Goal: Task Accomplishment & Management: Complete application form

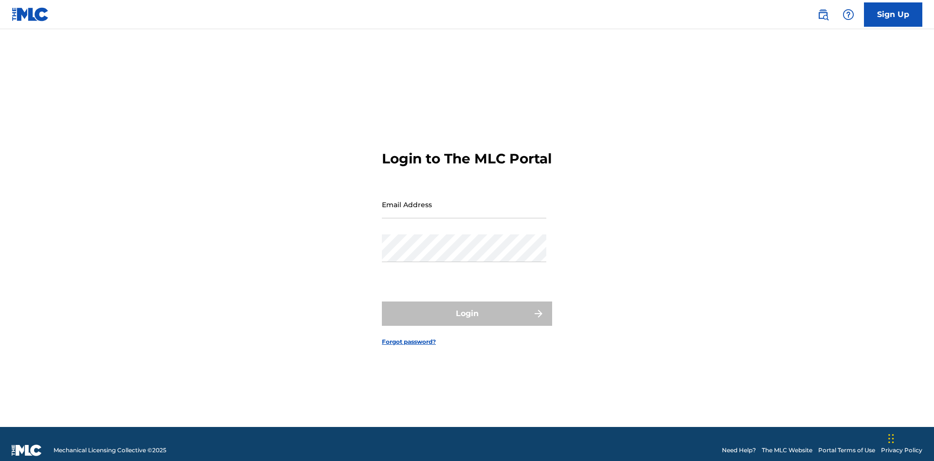
scroll to position [13, 0]
click at [894, 14] on link "Sign Up" at bounding box center [893, 14] width 58 height 24
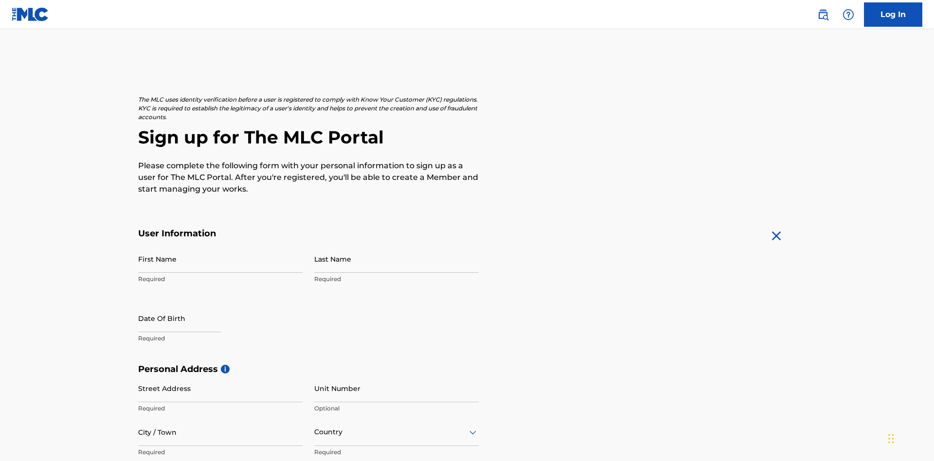
click at [220, 245] on input "First Name" at bounding box center [220, 259] width 165 height 28
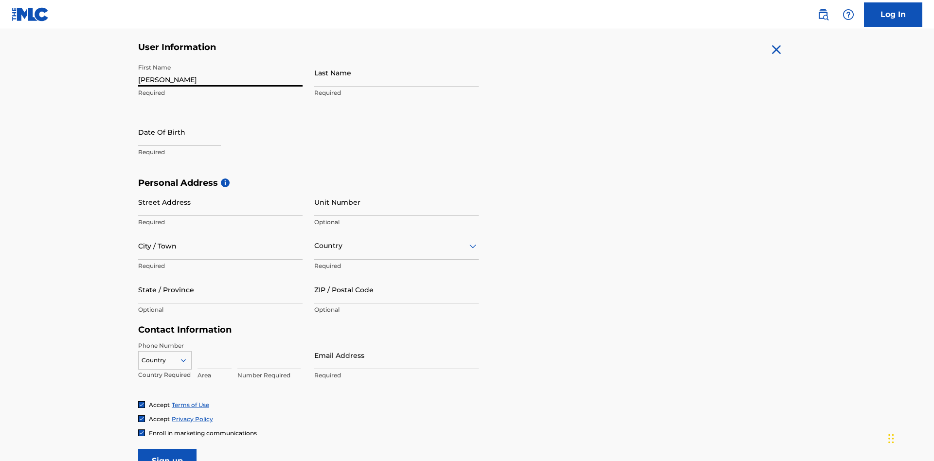
type input "[PERSON_NAME]"
click at [397, 73] on input "Last Name" at bounding box center [396, 73] width 165 height 28
type input "Ribble"
click at [187, 118] on input "text" at bounding box center [179, 132] width 83 height 28
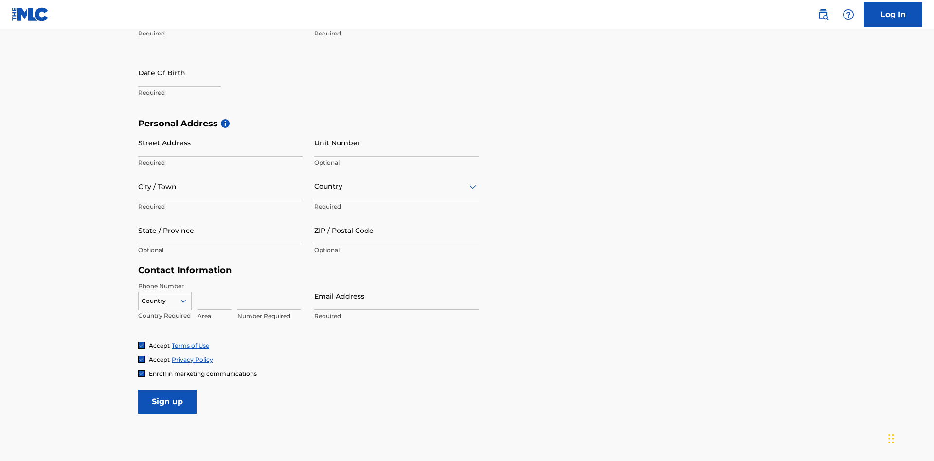
select select "7"
select select "2025"
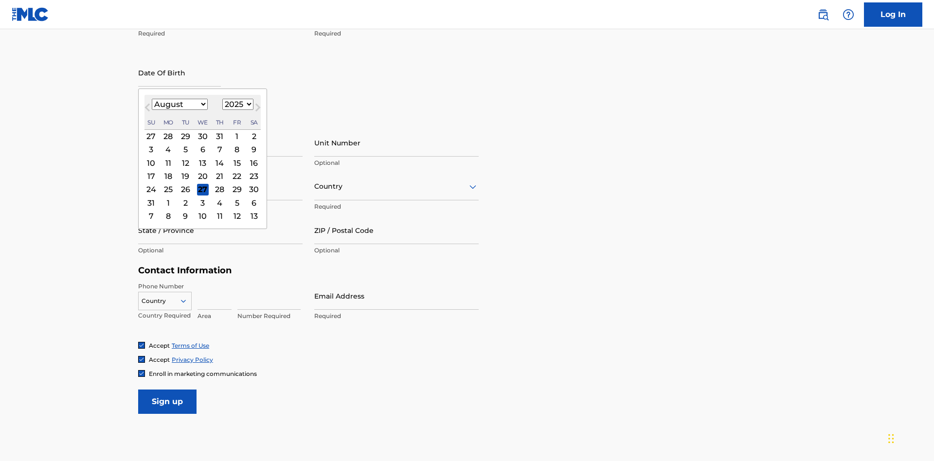
click at [179, 104] on select "January February March April May June July August September October November De…" at bounding box center [180, 104] width 56 height 11
select select "0"
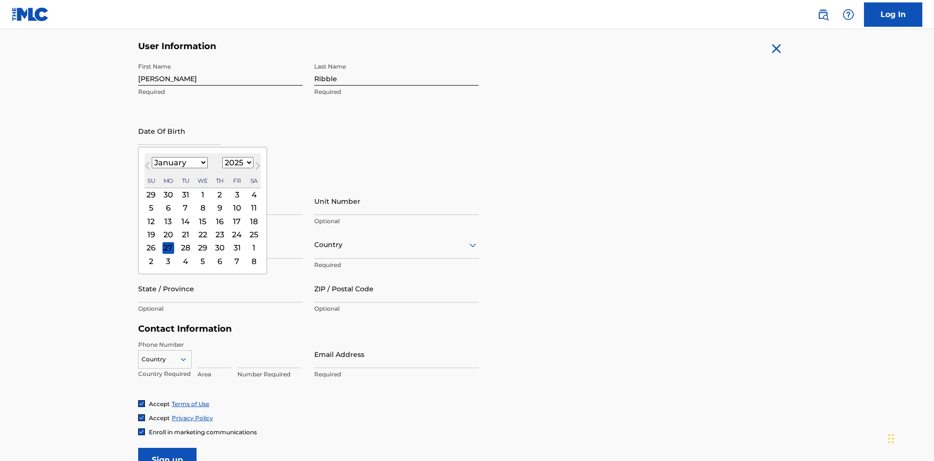
click at [237, 163] on select "1900 1901 1902 1903 1904 1905 1906 1907 1908 1909 1910 1911 1912 1913 1914 1915…" at bounding box center [237, 162] width 31 height 11
select select "1985"
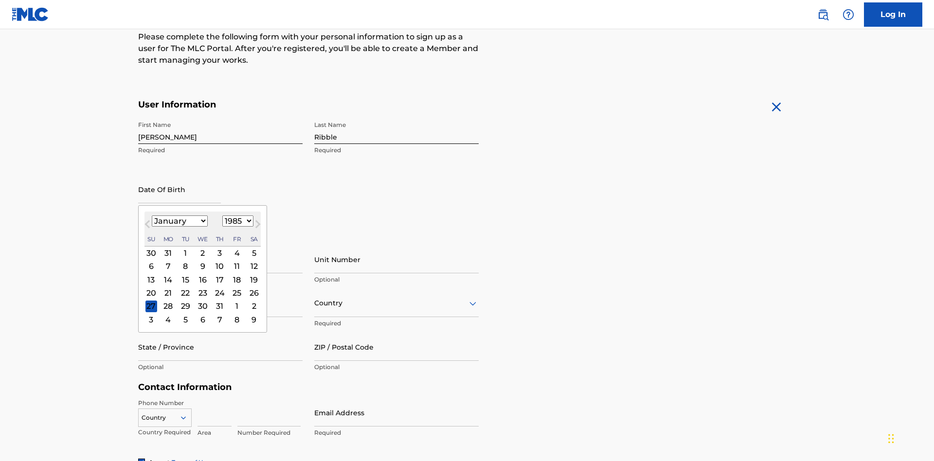
click at [237, 221] on select "1900 1901 1902 1903 1904 1905 1906 1907 1908 1909 1910 1911 1912 1913 1914 1915…" at bounding box center [237, 221] width 31 height 11
click at [185, 261] on div "8" at bounding box center [186, 267] width 12 height 12
type input "[DATE]"
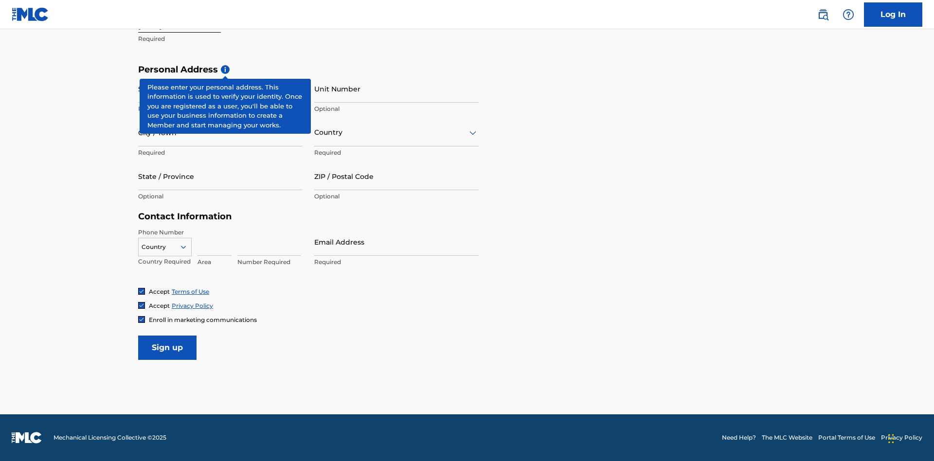
click at [220, 89] on input "Street Address" at bounding box center [220, 89] width 165 height 28
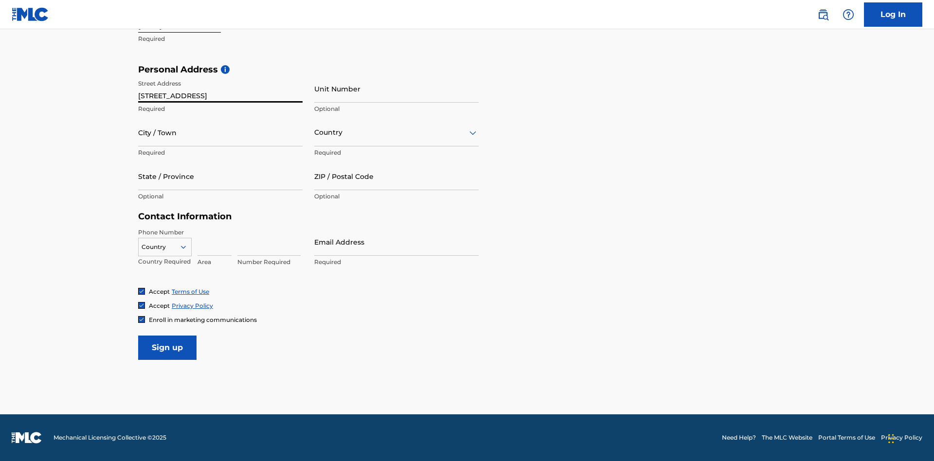
type input "[STREET_ADDRESS]"
click at [220, 132] on input "City / Town" at bounding box center [220, 133] width 165 height 28
type input "[GEOGRAPHIC_DATA]"
click at [315, 132] on input "text" at bounding box center [315, 133] width 2 height 10
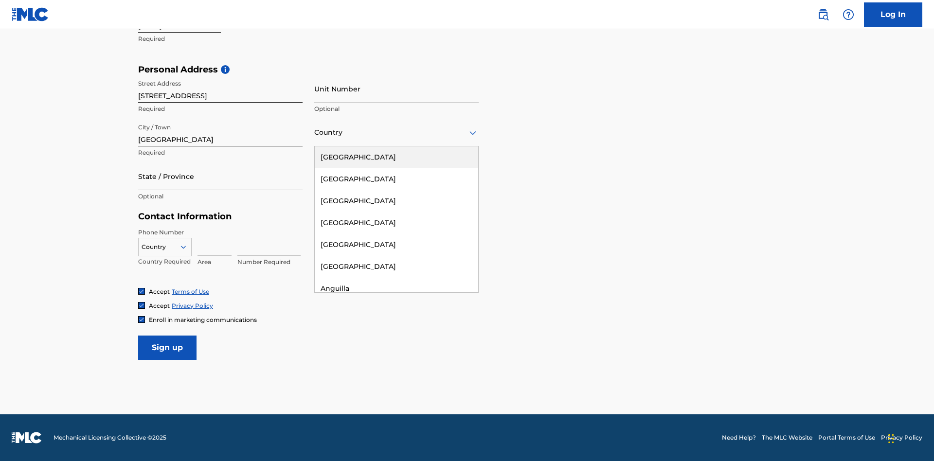
click at [397, 157] on div "[GEOGRAPHIC_DATA]" at bounding box center [397, 157] width 164 height 22
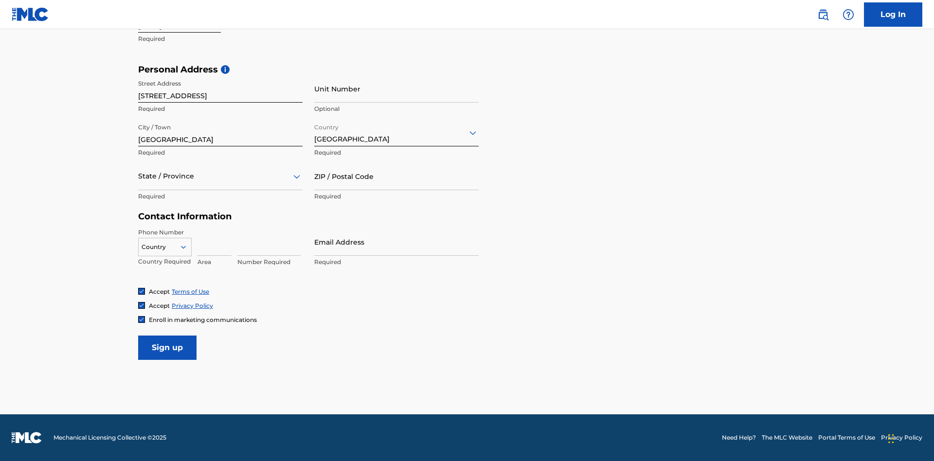
click at [220, 176] on div at bounding box center [220, 176] width 165 height 12
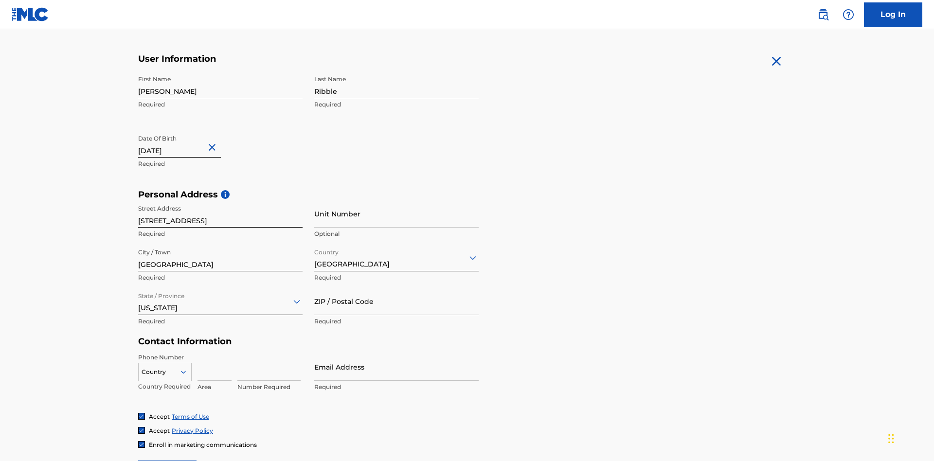
click at [397, 288] on input "ZIP / Postal Code" at bounding box center [396, 302] width 165 height 28
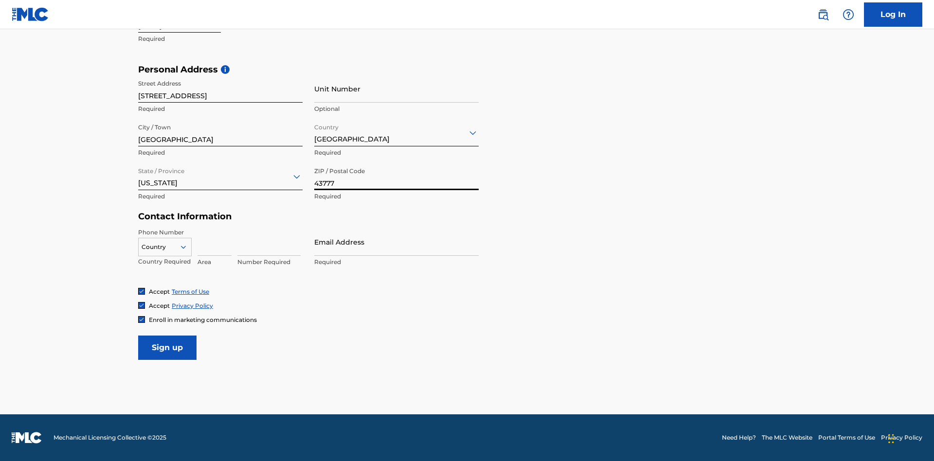
type input "43777"
click at [187, 247] on icon at bounding box center [183, 247] width 9 height 9
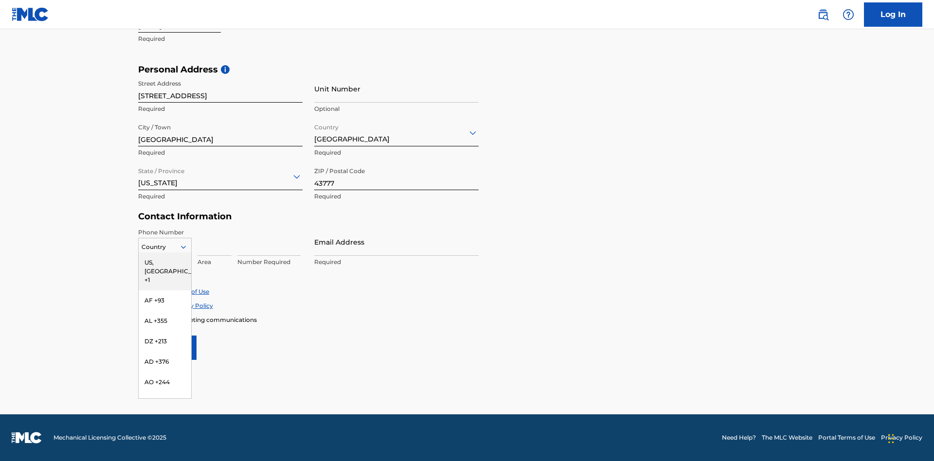
click at [165, 262] on div "US, [GEOGRAPHIC_DATA] +1" at bounding box center [165, 272] width 53 height 38
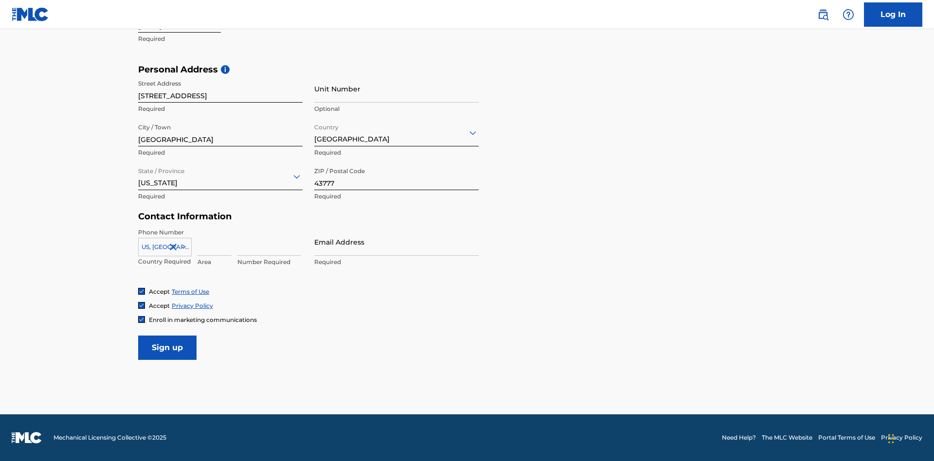
click at [215, 242] on input at bounding box center [215, 242] width 34 height 28
type input "740"
click at [269, 242] on input at bounding box center [269, 242] width 63 height 28
type input "8086351"
click at [397, 242] on input "Email Address" at bounding box center [396, 242] width 165 height 28
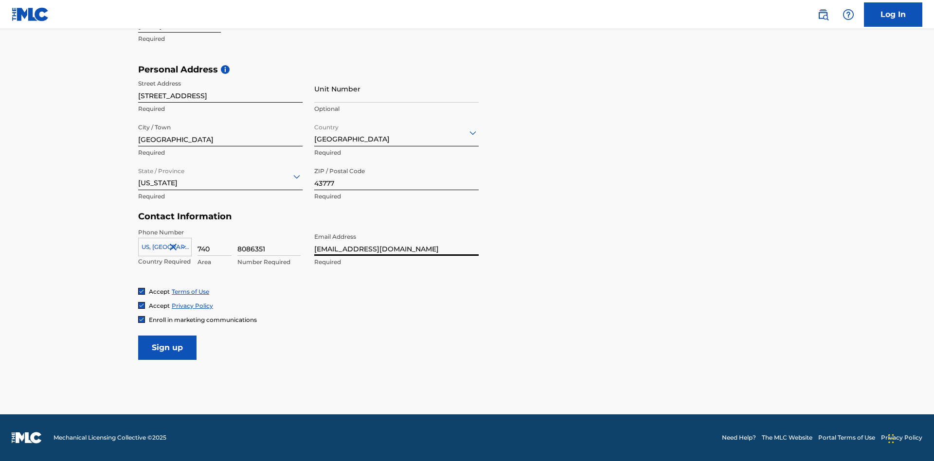
type input "[EMAIL_ADDRESS][DOMAIN_NAME]"
click at [167, 348] on input "Sign up" at bounding box center [167, 348] width 58 height 24
